Goal: Information Seeking & Learning: Learn about a topic

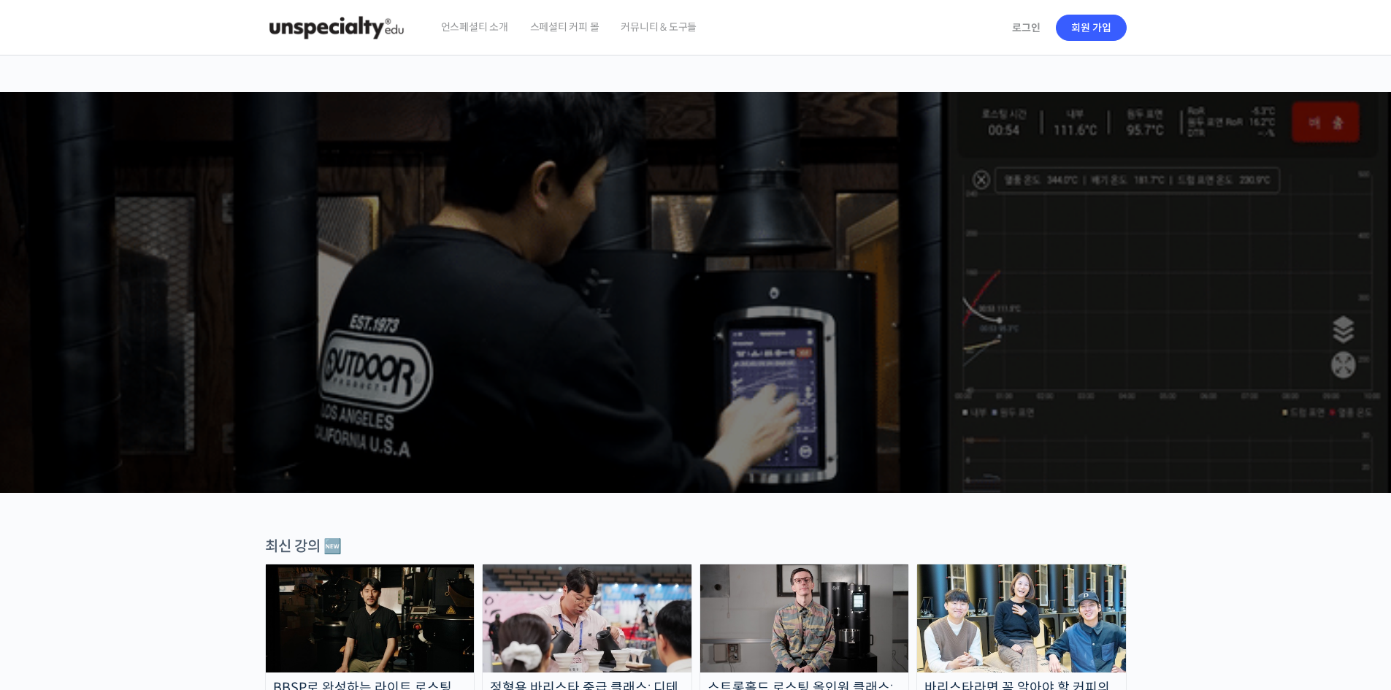
scroll to position [243, 0]
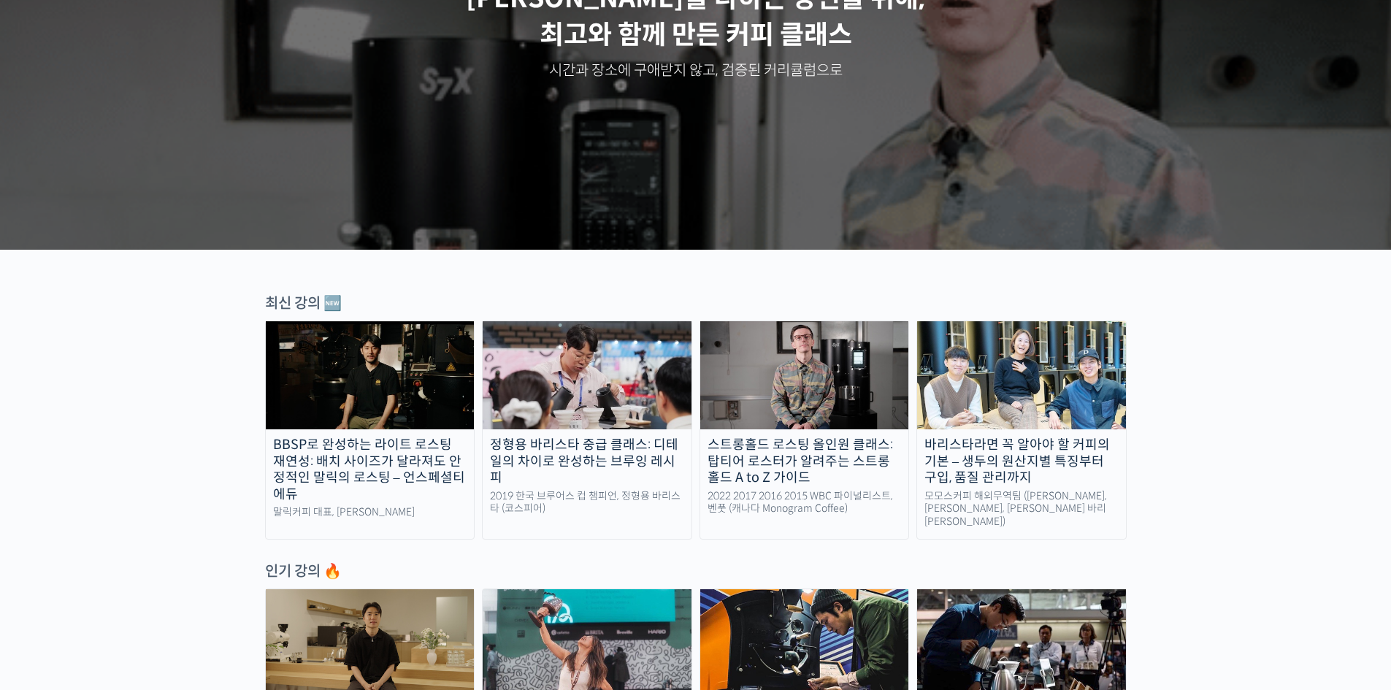
click at [587, 422] on img at bounding box center [587, 375] width 209 height 108
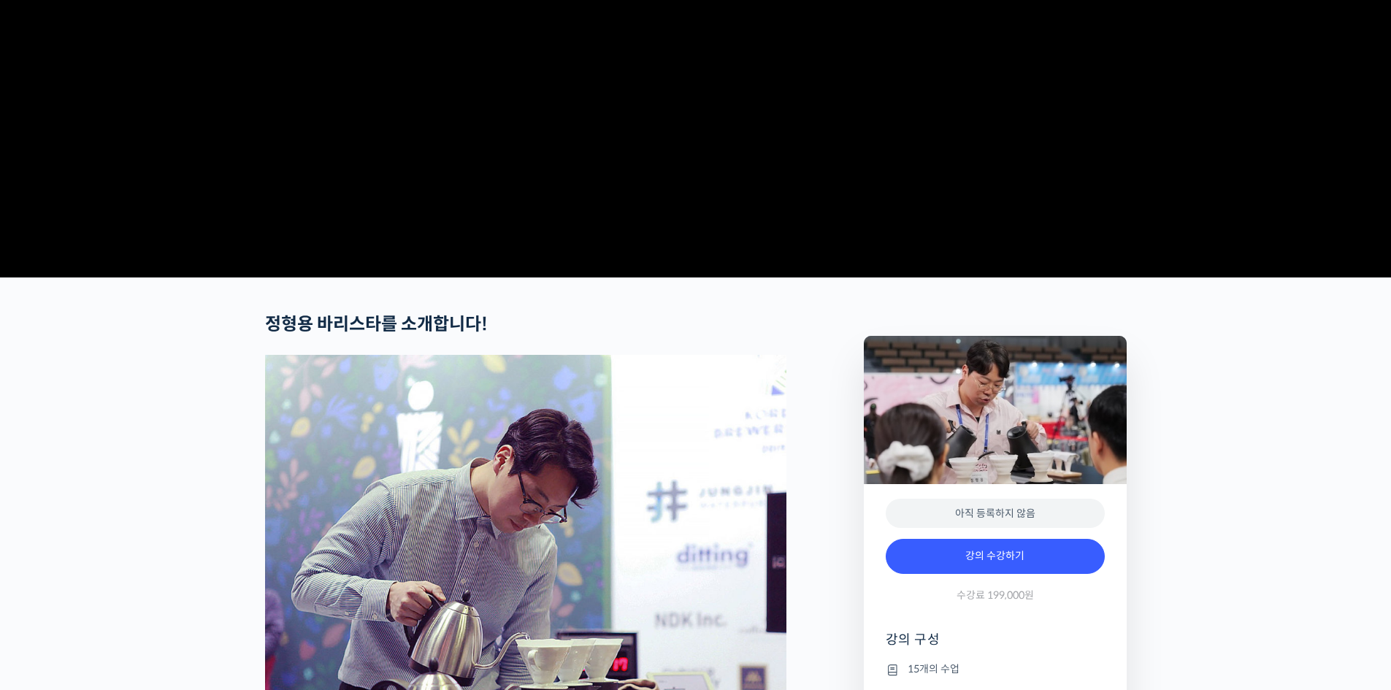
scroll to position [487, 0]
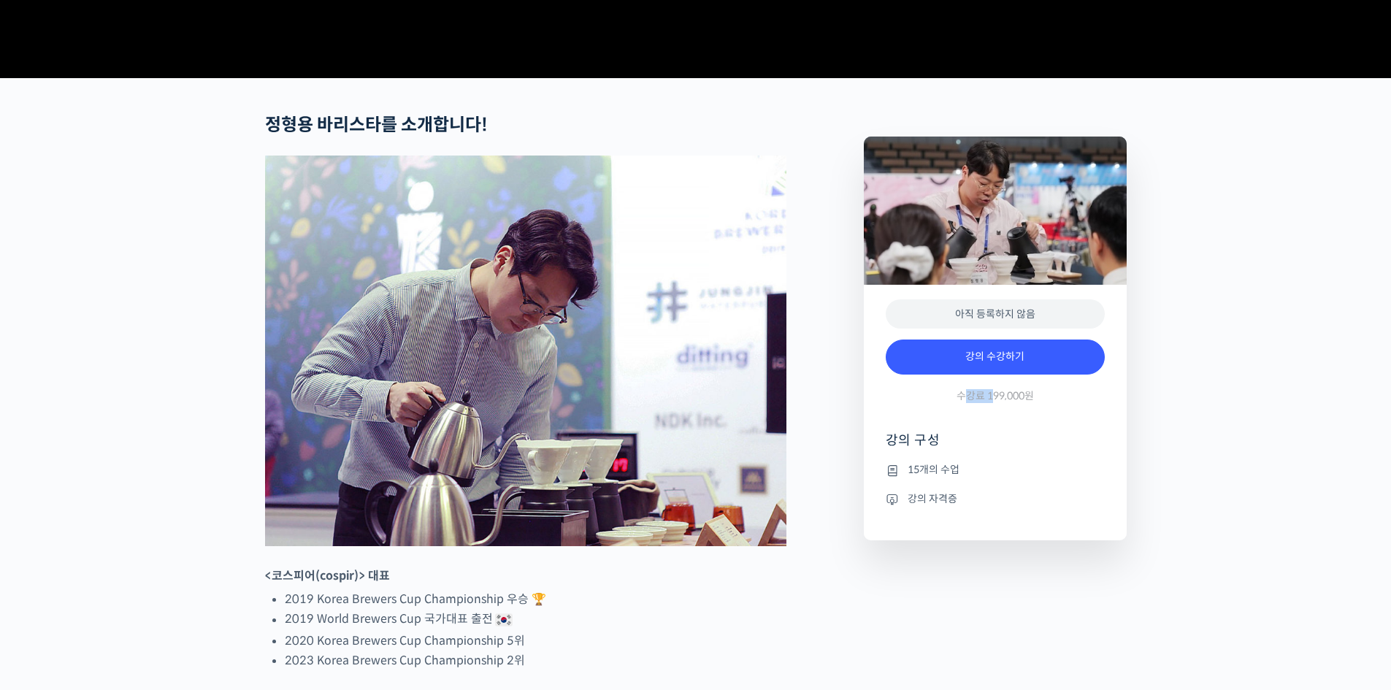
drag, startPoint x: 971, startPoint y: 445, endPoint x: 1006, endPoint y: 445, distance: 35.1
click at [995, 403] on span "수강료 199,000원" at bounding box center [995, 396] width 77 height 14
click at [1006, 403] on span "수강료 199,000원" at bounding box center [995, 396] width 77 height 14
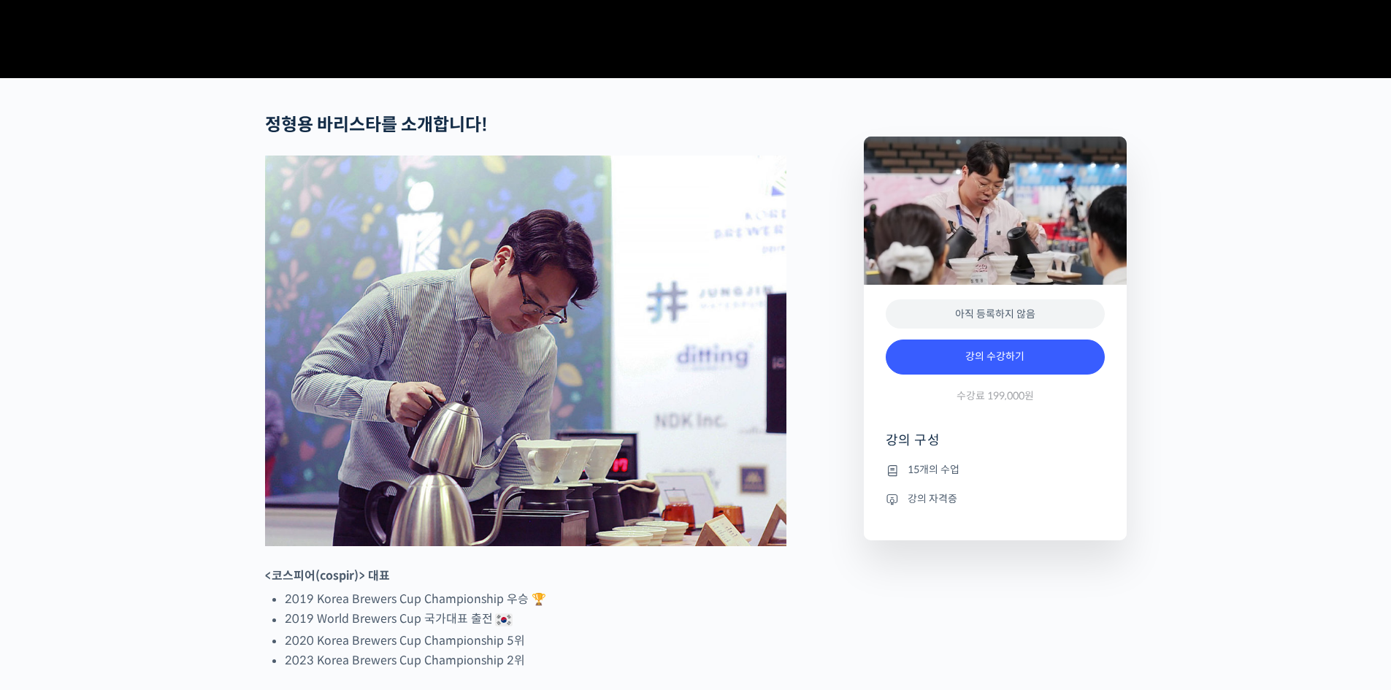
click at [1029, 461] on h4 "강의 구성" at bounding box center [995, 446] width 219 height 29
click at [918, 541] on ul "15개의 수업 강의 자격증" at bounding box center [995, 502] width 219 height 80
click at [919, 508] on li "강의 자격증" at bounding box center [995, 499] width 219 height 18
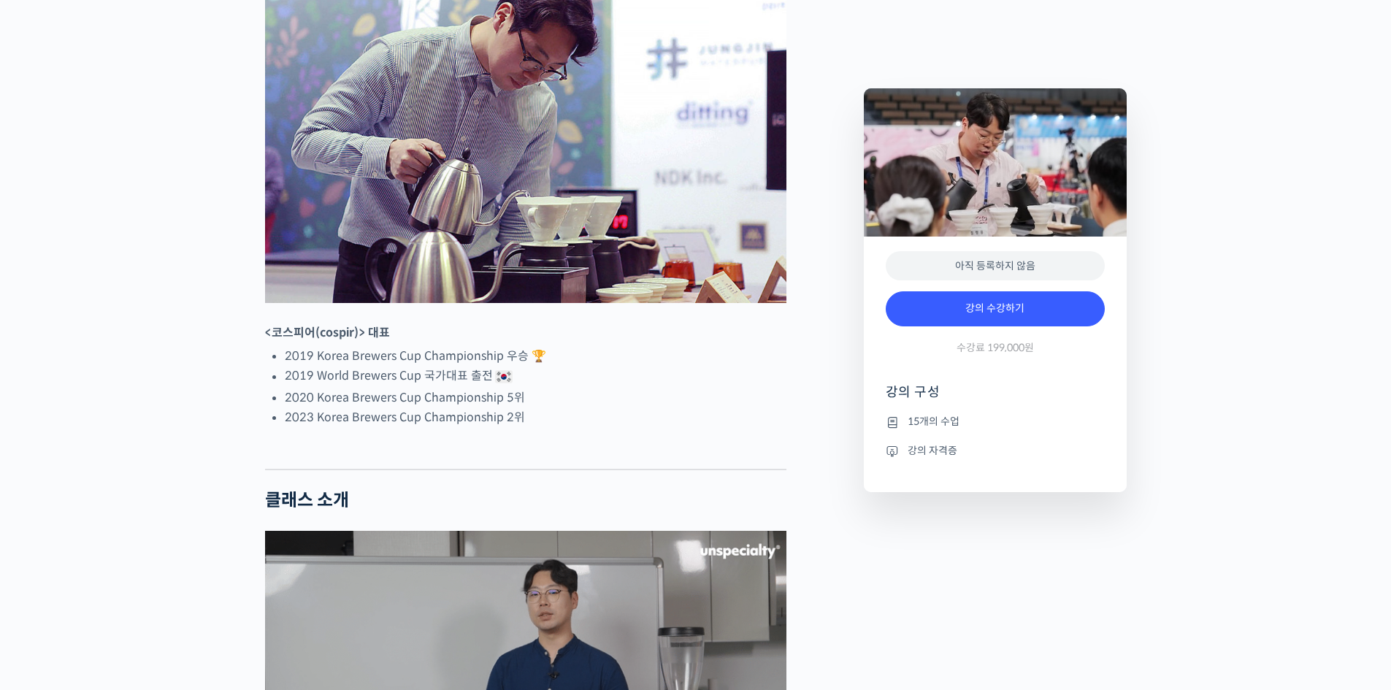
click at [478, 388] on li "2019 World Brewers Cup 국가대표 출전" at bounding box center [536, 377] width 502 height 22
click at [489, 388] on li "2019 World Brewers Cup 국가대표 출전" at bounding box center [536, 377] width 502 height 22
click at [770, 427] on li "2023 Korea Brewers Cup Championship 2위" at bounding box center [536, 418] width 502 height 20
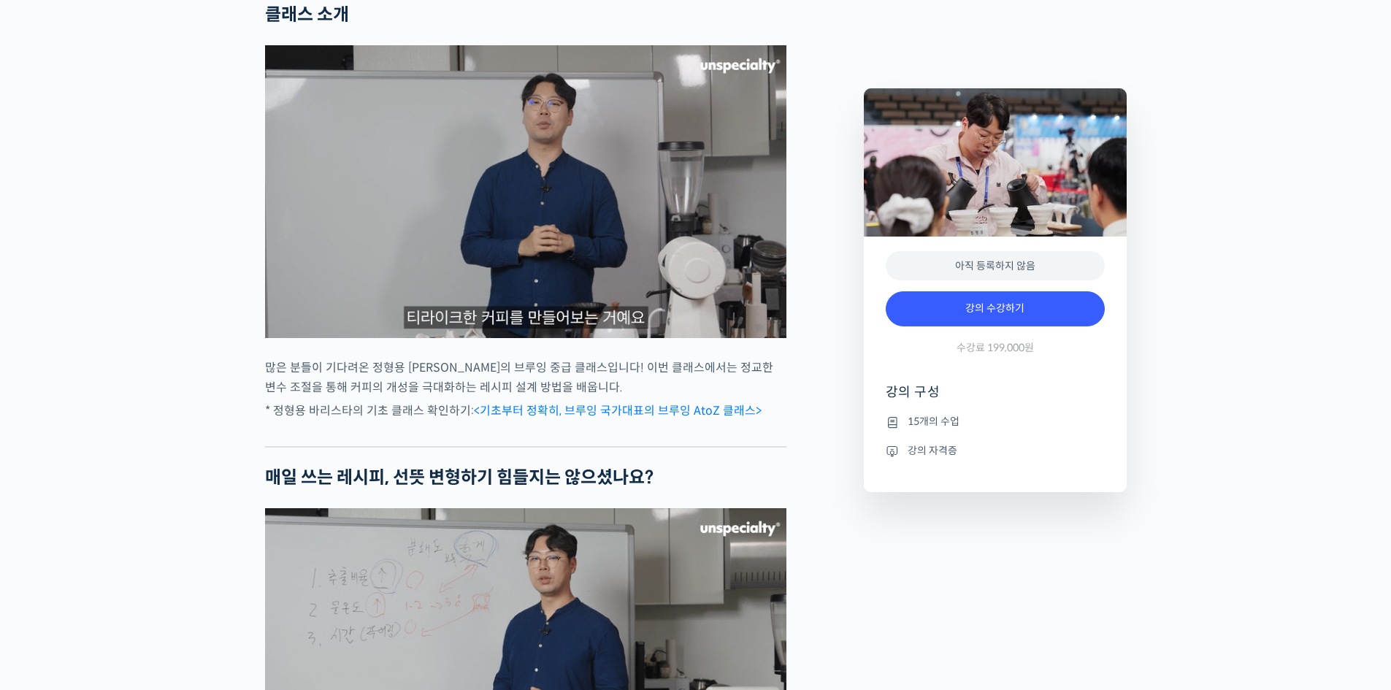
scroll to position [1217, 0]
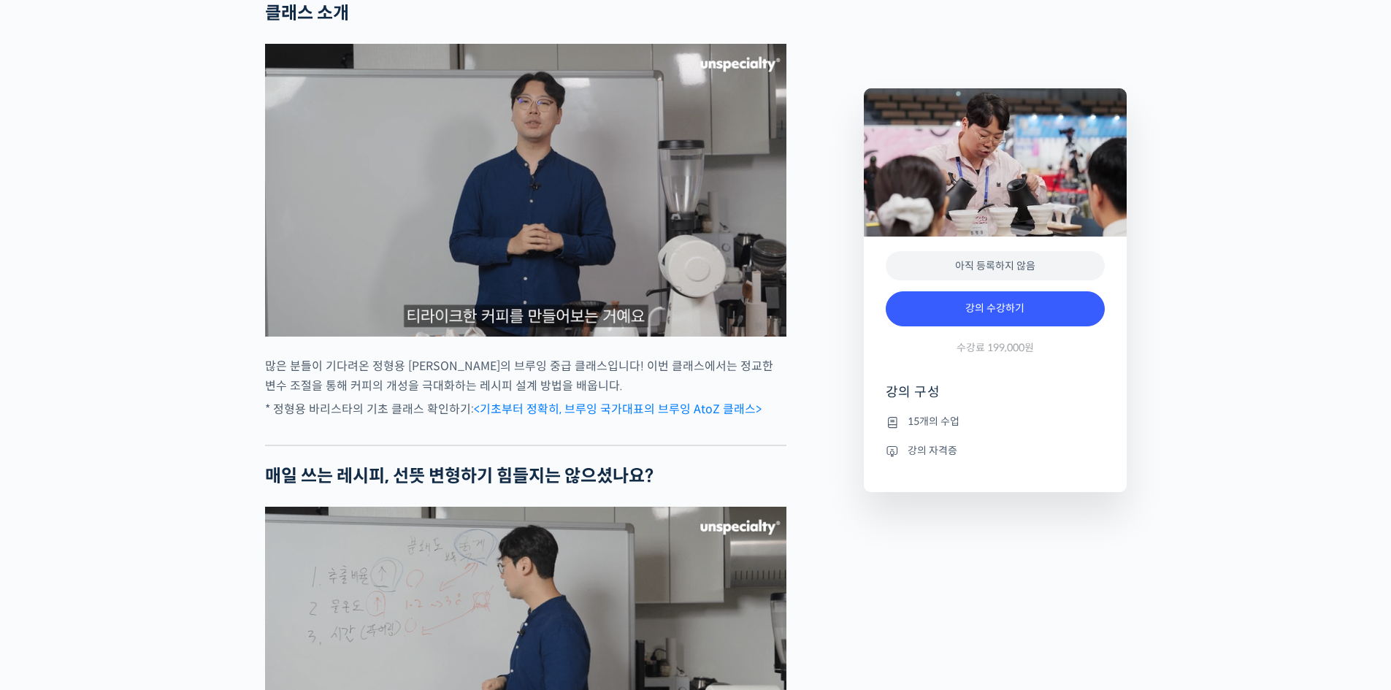
click at [723, 396] on p "많은 분들이 기다려온 정형용 [PERSON_NAME]의 브루잉 중급 클래스입니다! 이번 클래스에서는 정교한 변수 조절을 통해 커피의 개성을 극…" at bounding box center [525, 375] width 521 height 39
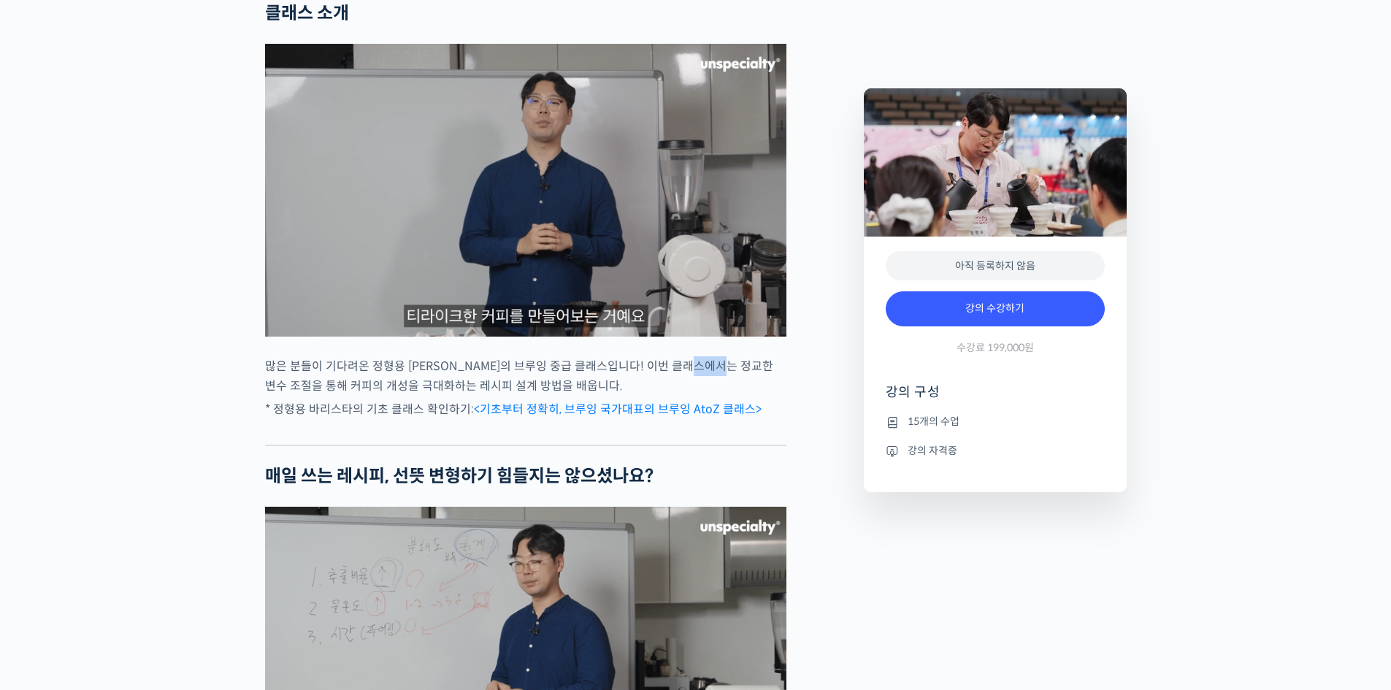
click at [723, 396] on p "많은 분들이 기다려온 정형용 [PERSON_NAME]의 브루잉 중급 클래스입니다! 이번 클래스에서는 정교한 변수 조절을 통해 커피의 개성을 극…" at bounding box center [525, 375] width 521 height 39
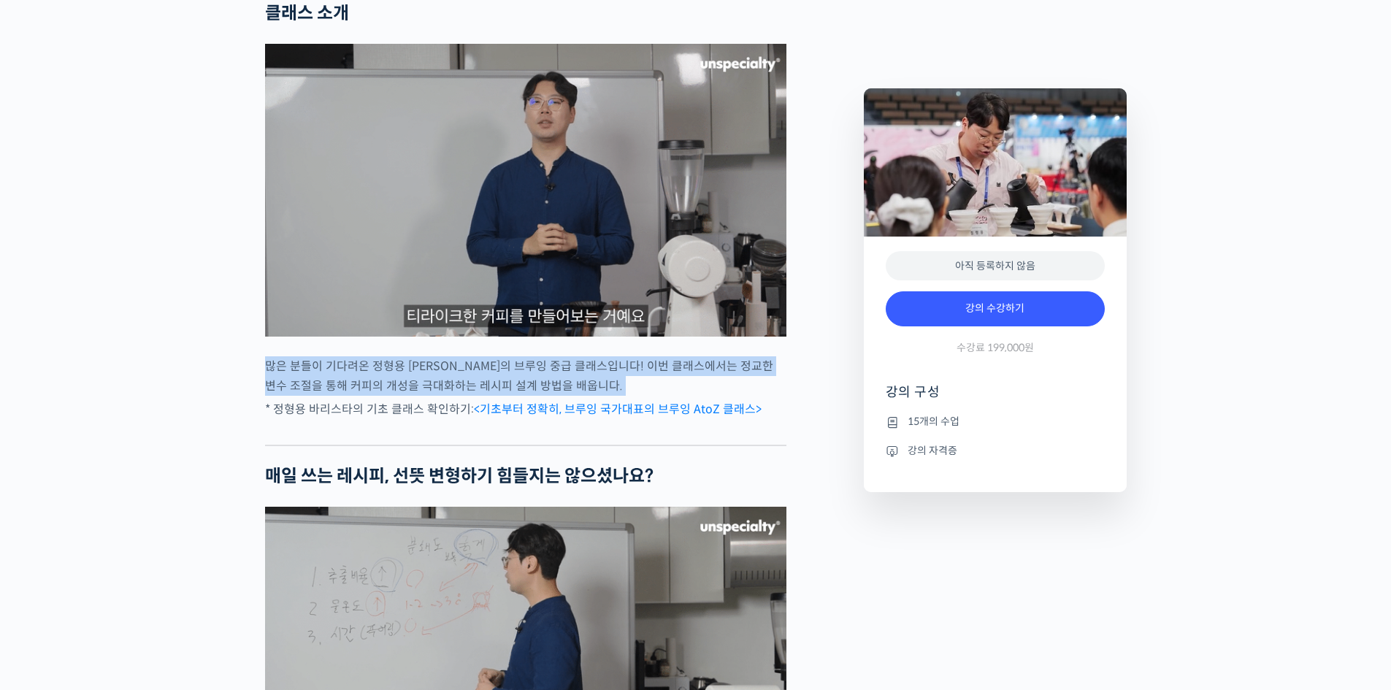
click at [723, 396] on p "많은 분들이 기다려온 정형용 [PERSON_NAME]의 브루잉 중급 클래스입니다! 이번 클래스에서는 정교한 변수 조절을 통해 커피의 개성을 극…" at bounding box center [525, 375] width 521 height 39
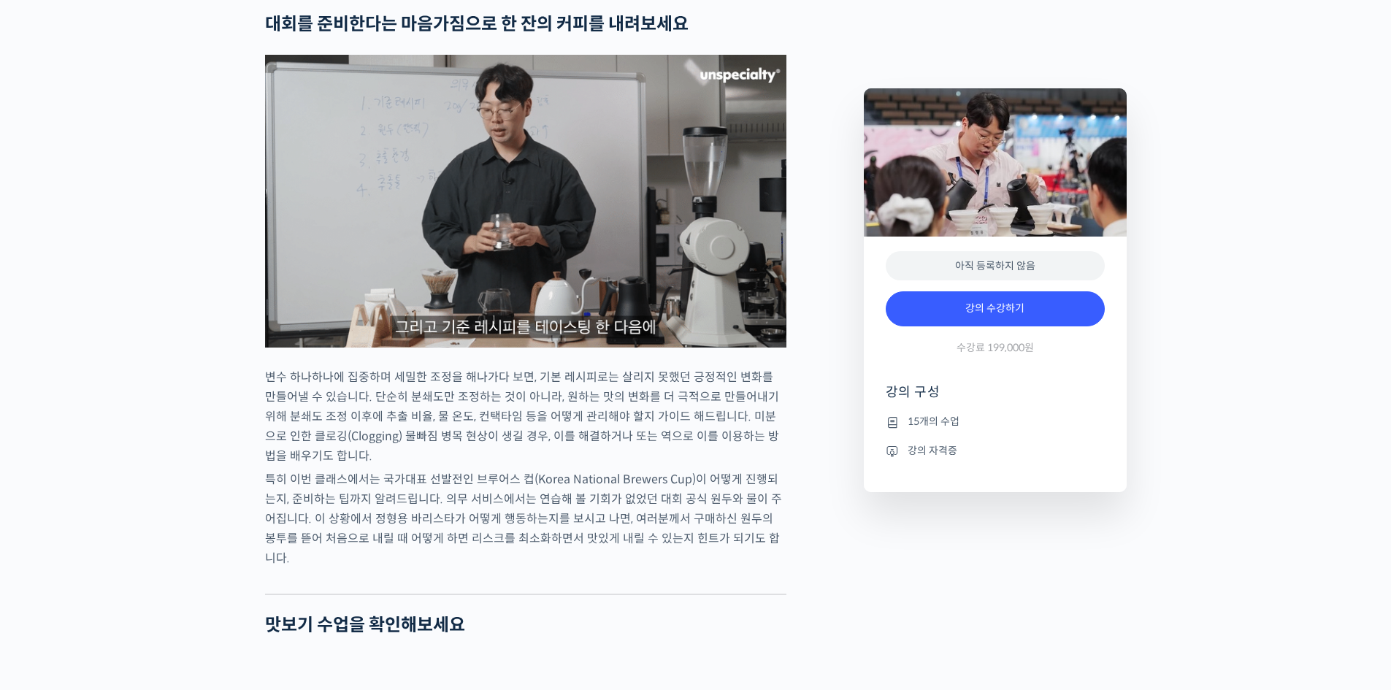
scroll to position [2276, 0]
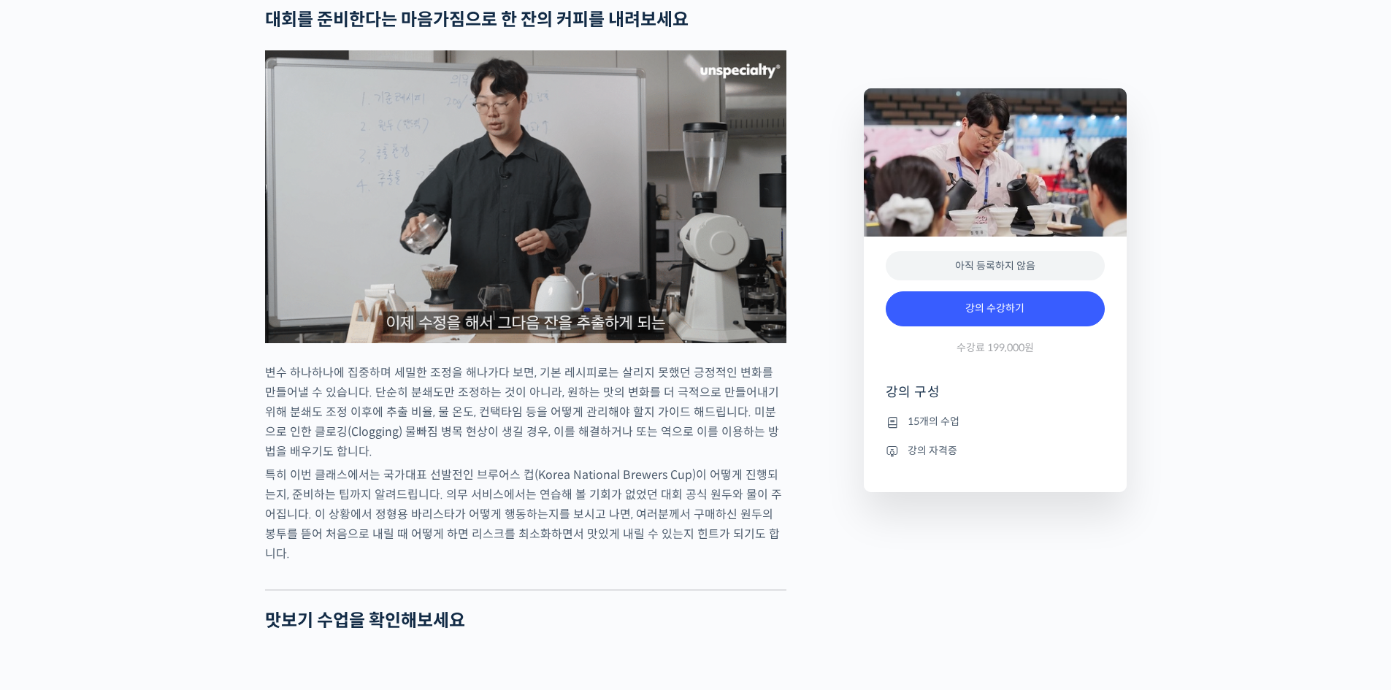
drag, startPoint x: 829, startPoint y: 501, endPoint x: 829, endPoint y: 528, distance: 27.0
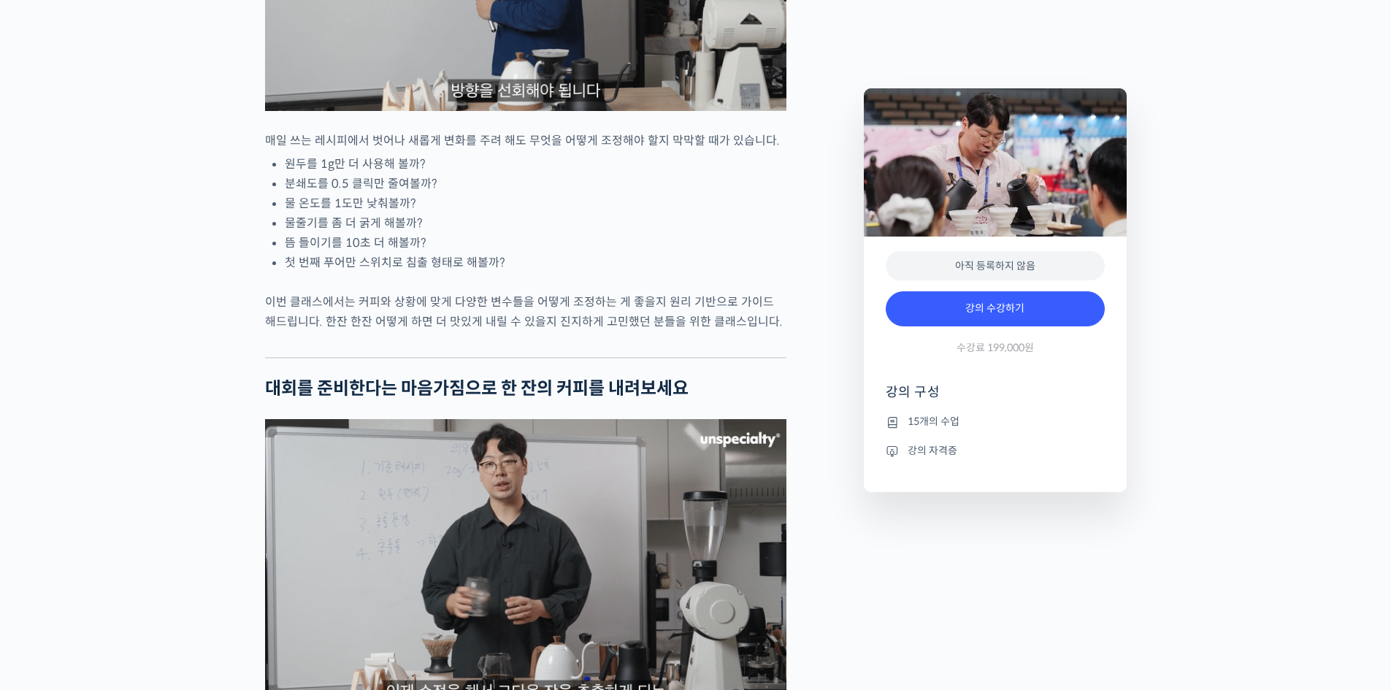
scroll to position [0, 0]
